Goal: Transaction & Acquisition: Obtain resource

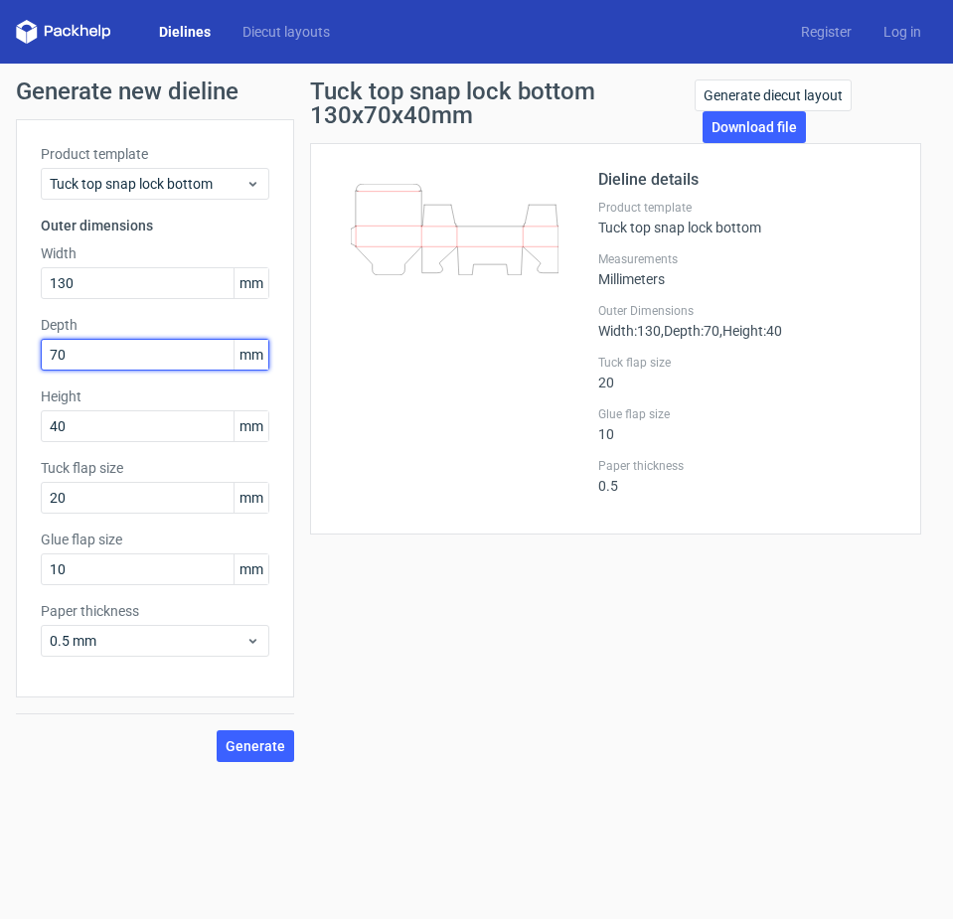
drag, startPoint x: 126, startPoint y: 349, endPoint x: 14, endPoint y: 361, distance: 113.0
click at [18, 361] on div "Product template Tuck top snap lock bottom Outer dimensions Width 130 mm Depth …" at bounding box center [155, 408] width 278 height 579
click at [82, 352] on input "70" at bounding box center [155, 355] width 229 height 32
drag, startPoint x: 92, startPoint y: 353, endPoint x: 9, endPoint y: 353, distance: 83.5
click at [9, 353] on div "Generate new dieline Product template Tuck top snap lock bottom Outer dimension…" at bounding box center [476, 421] width 953 height 715
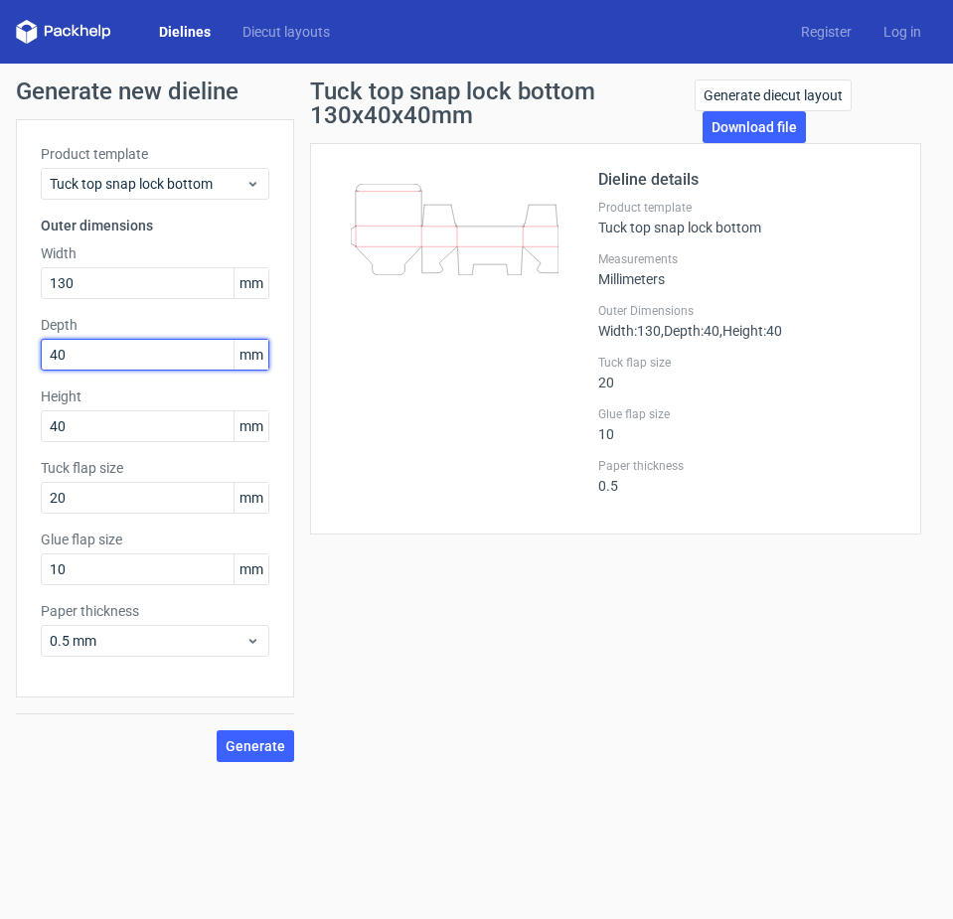
click at [217, 731] on button "Generate" at bounding box center [256, 747] width 78 height 32
click at [251, 743] on span "Generate" at bounding box center [256, 747] width 60 height 14
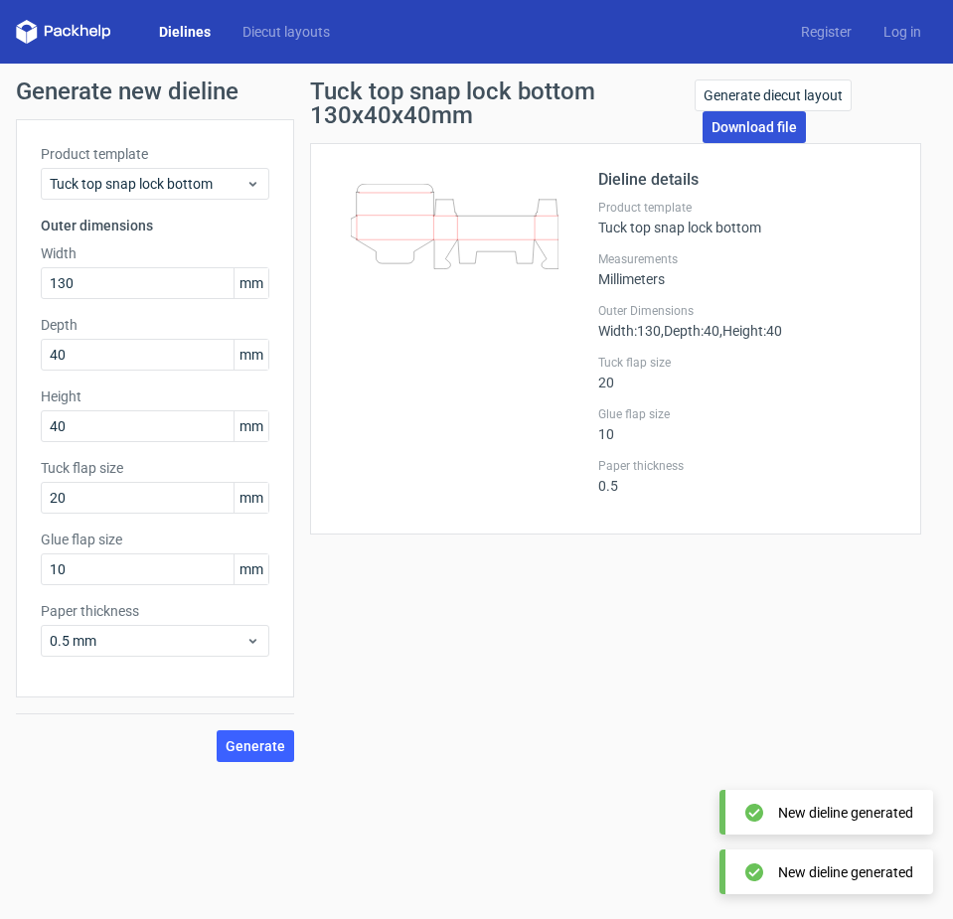
click at [732, 124] on link "Download file" at bounding box center [754, 127] width 103 height 32
click at [772, 130] on link "Download file" at bounding box center [754, 127] width 103 height 32
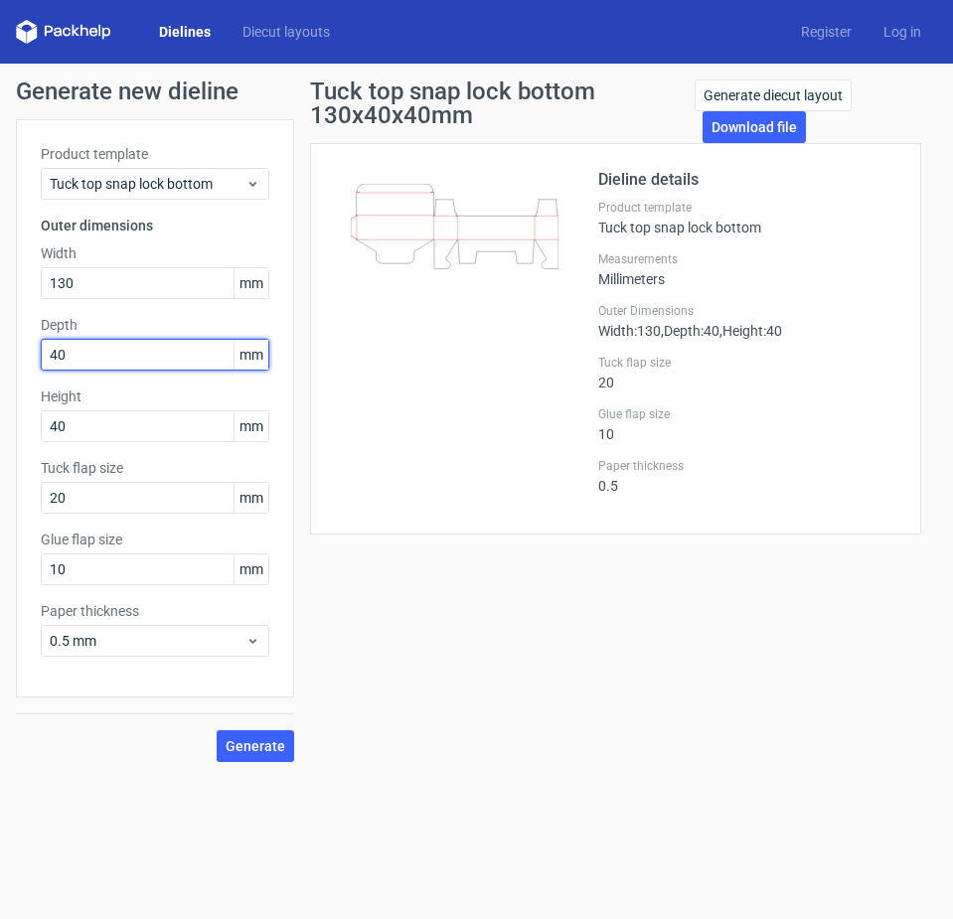
click at [75, 359] on input "40" at bounding box center [155, 355] width 229 height 32
drag, startPoint x: 86, startPoint y: 354, endPoint x: 9, endPoint y: 341, distance: 78.6
click at [9, 341] on div "Generate new dieline Product template Tuck top snap lock bottom Outer dimension…" at bounding box center [476, 421] width 953 height 715
type input "44"
click at [247, 742] on span "Generate" at bounding box center [256, 747] width 60 height 14
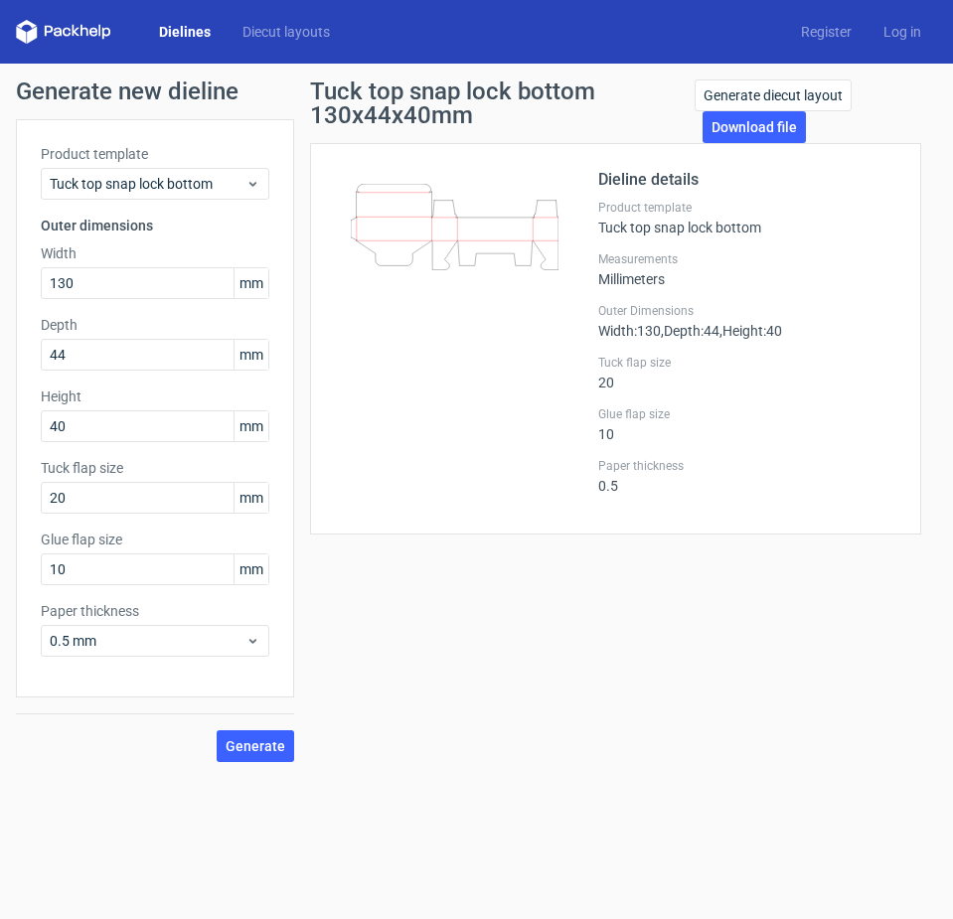
click at [184, 36] on link "Dielines" at bounding box center [185, 32] width 84 height 20
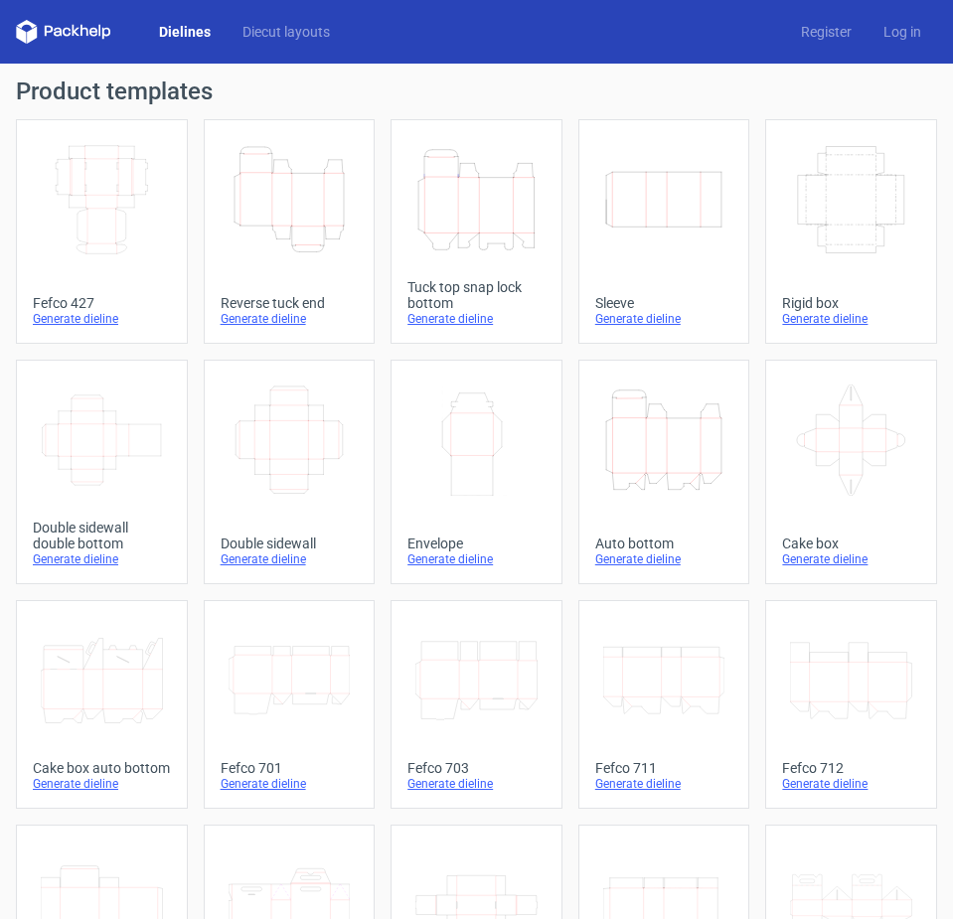
click at [455, 240] on icon "Height Depth Width" at bounding box center [477, 199] width 122 height 111
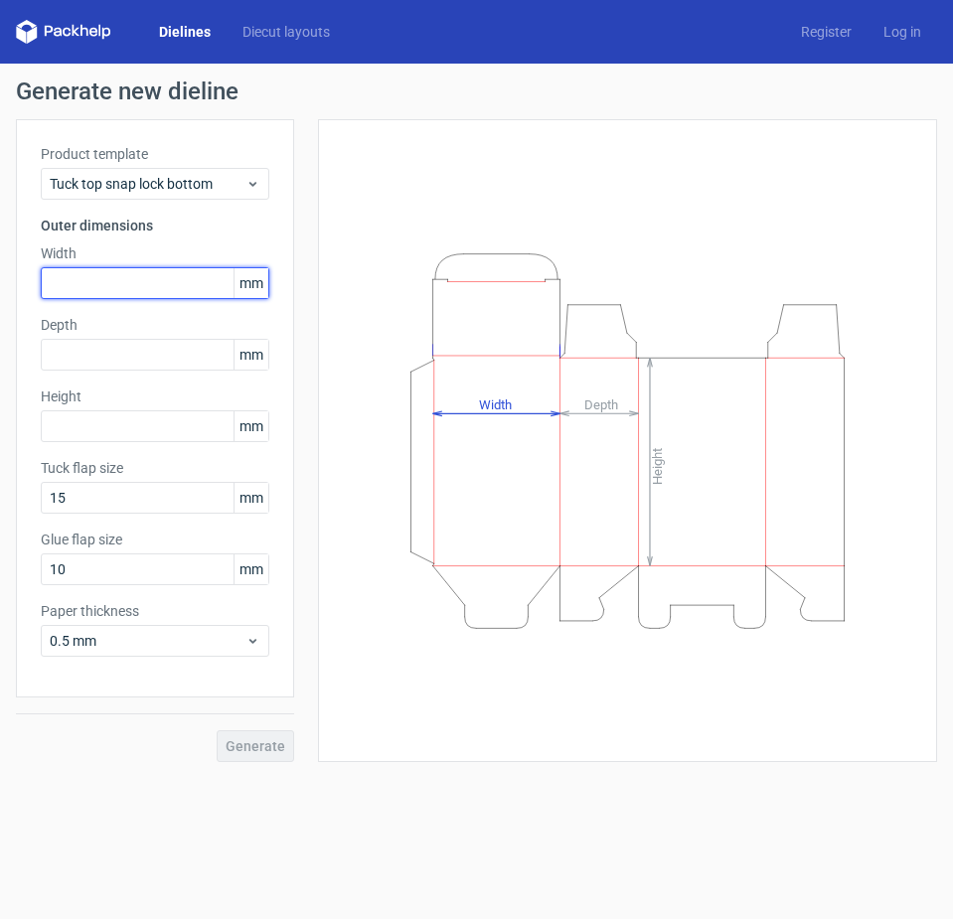
click at [91, 270] on input "text" at bounding box center [155, 283] width 229 height 32
type input "130"
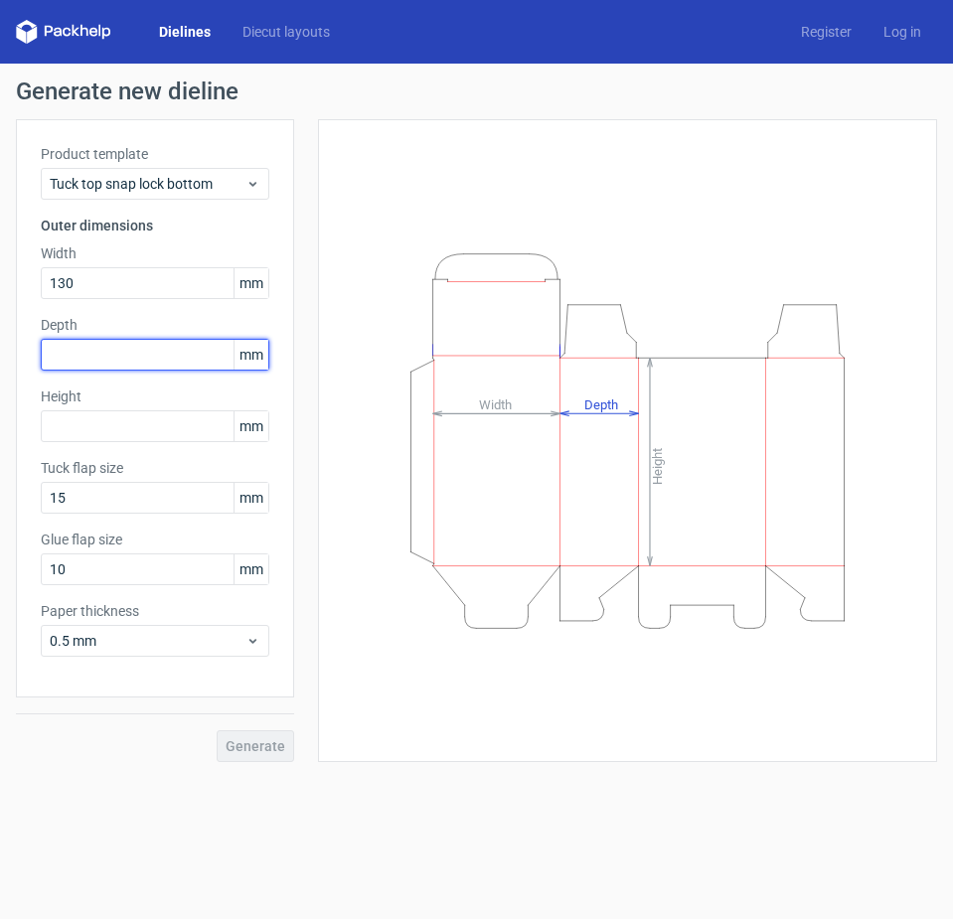
click at [112, 354] on input "text" at bounding box center [155, 355] width 229 height 32
type input "44"
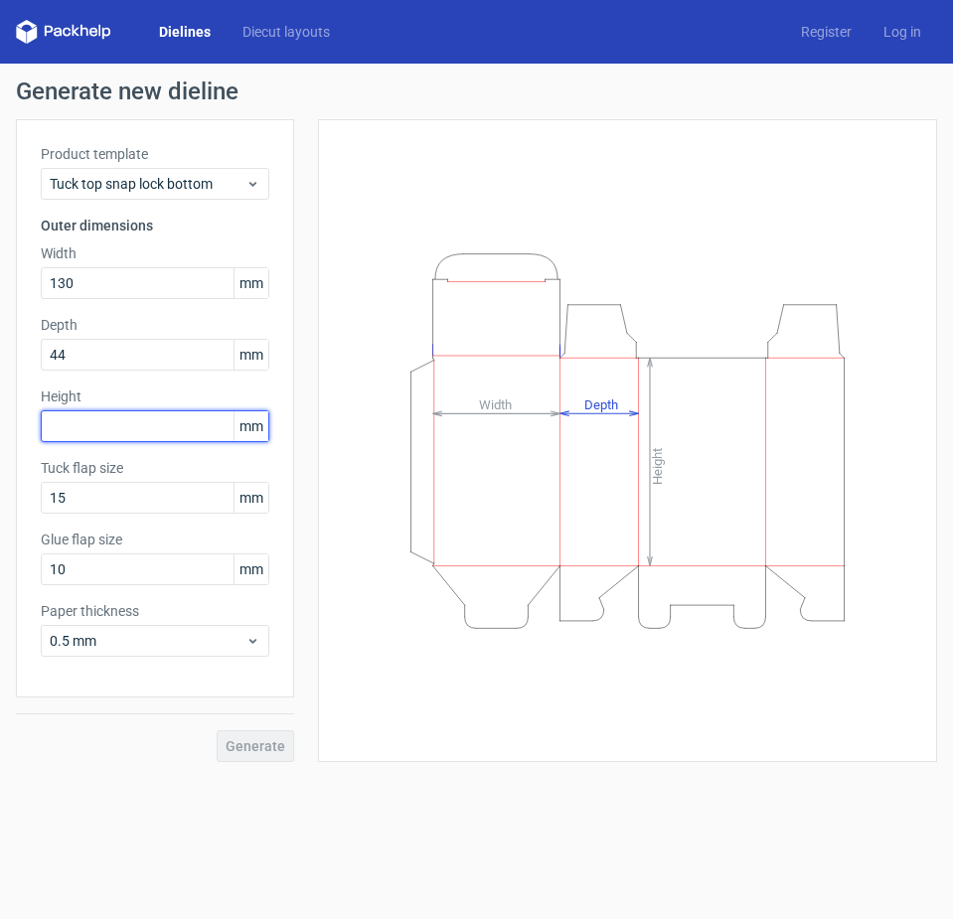
click at [118, 435] on input "text" at bounding box center [155, 427] width 229 height 32
type input "40"
click at [217, 731] on button "Generate" at bounding box center [256, 747] width 78 height 32
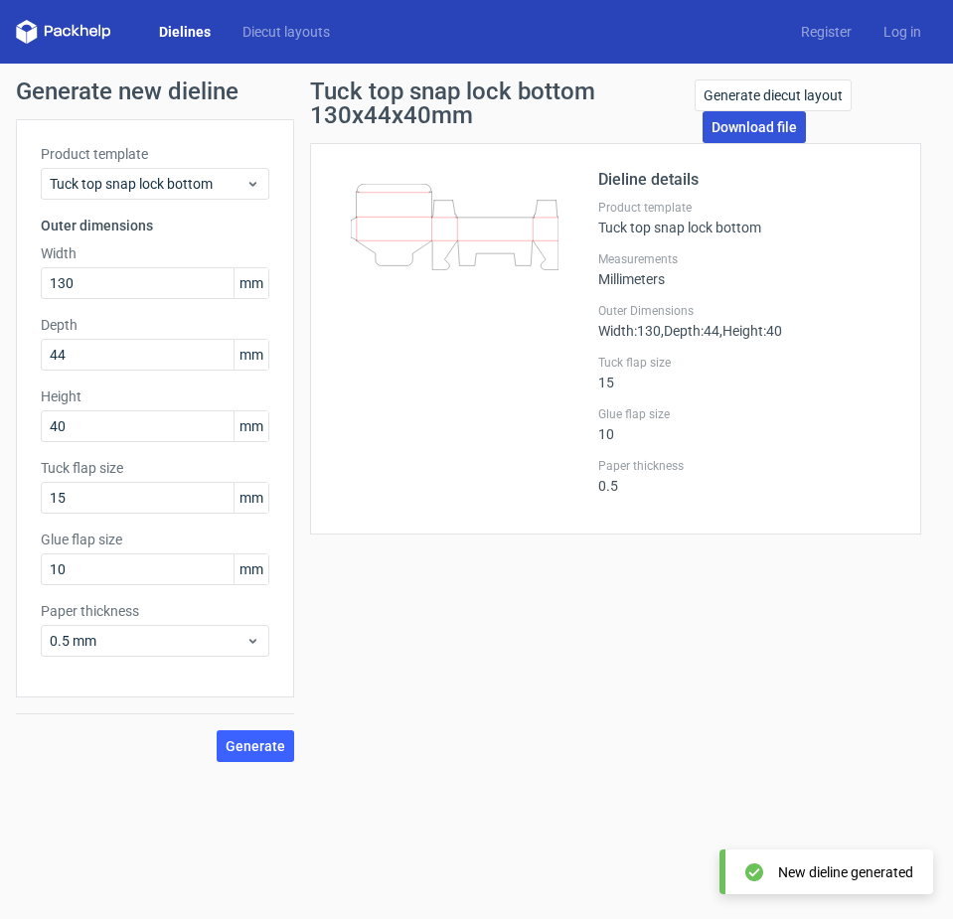
click at [759, 136] on link "Download file" at bounding box center [754, 127] width 103 height 32
